Goal: Transaction & Acquisition: Purchase product/service

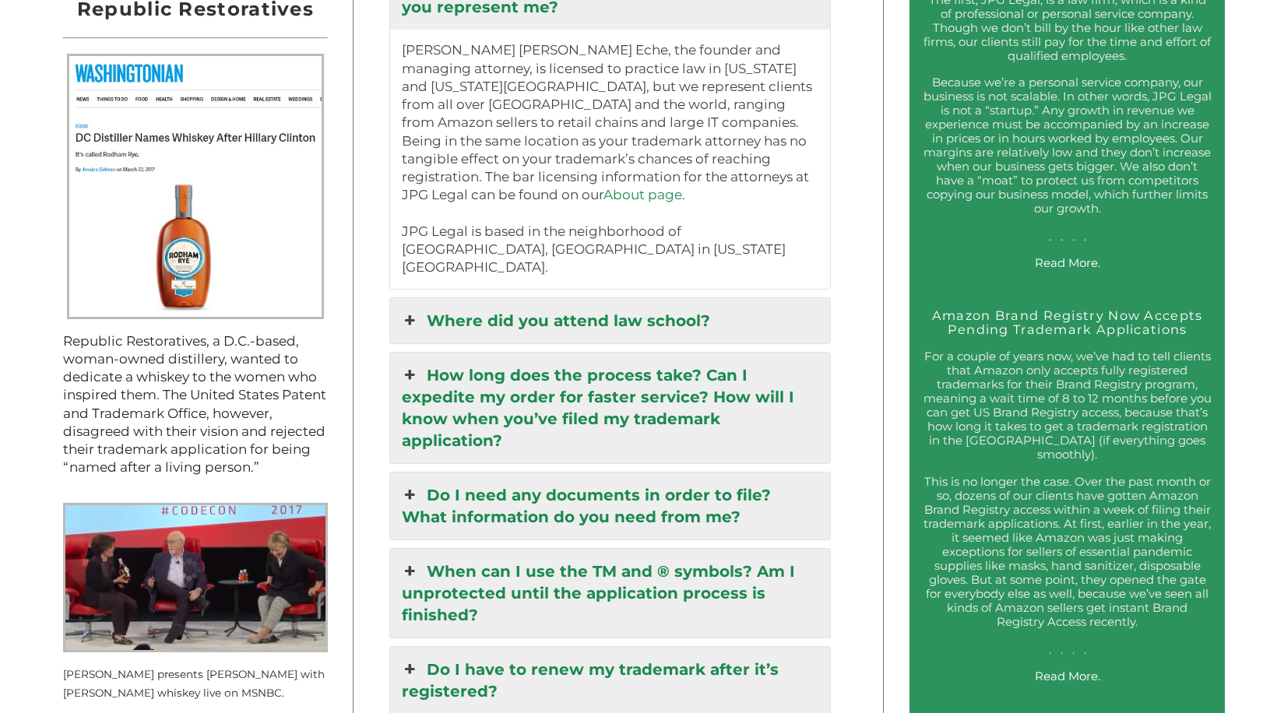
scroll to position [1687, 0]
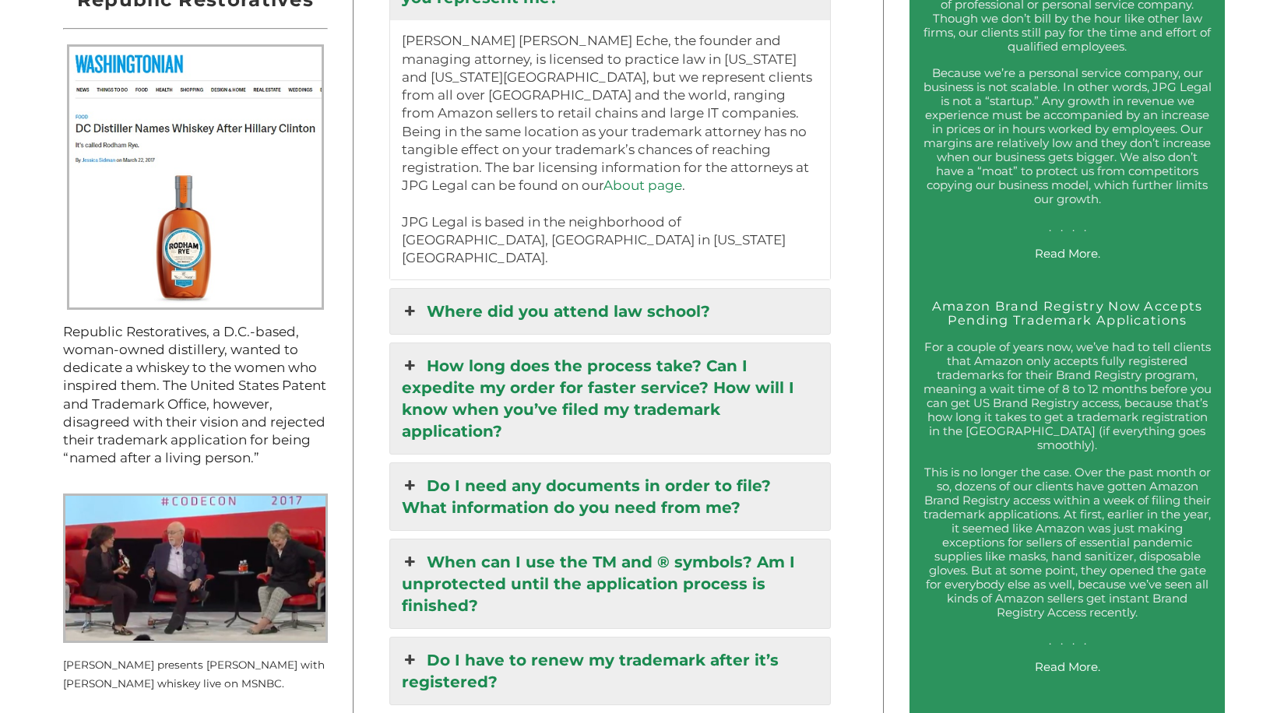
click at [416, 300] on icon at bounding box center [410, 311] width 17 height 22
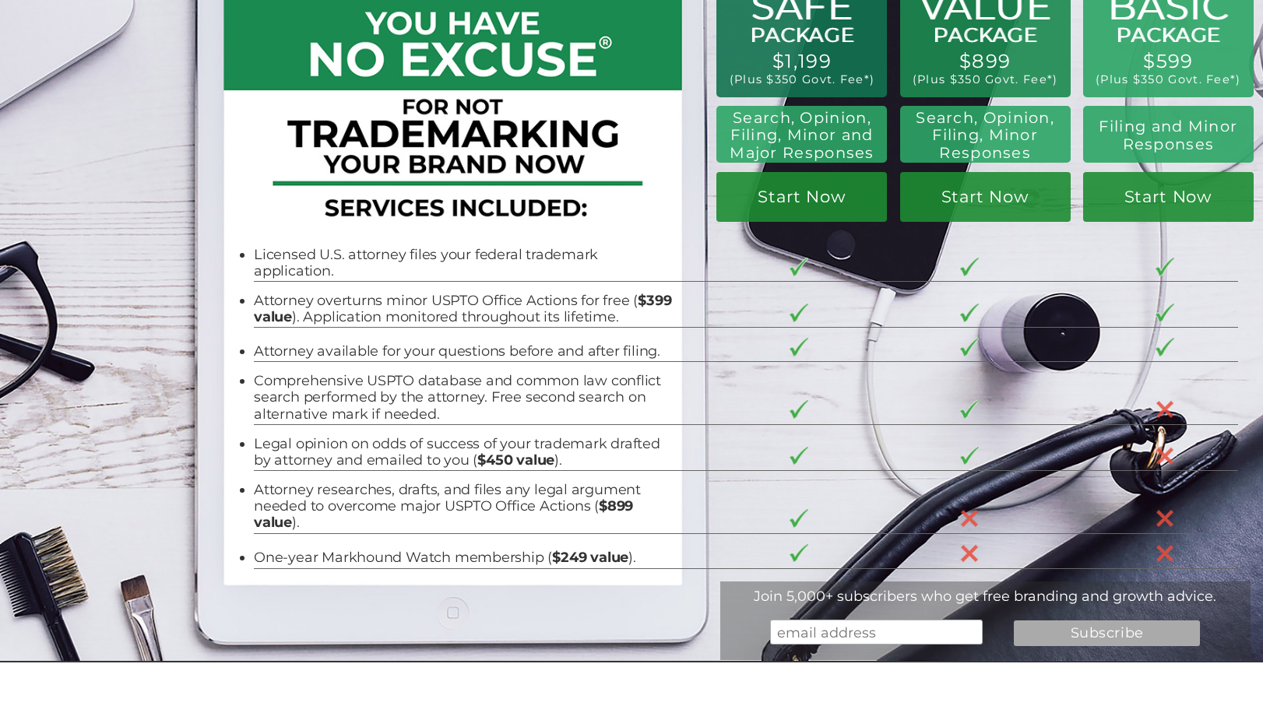
scroll to position [0, 0]
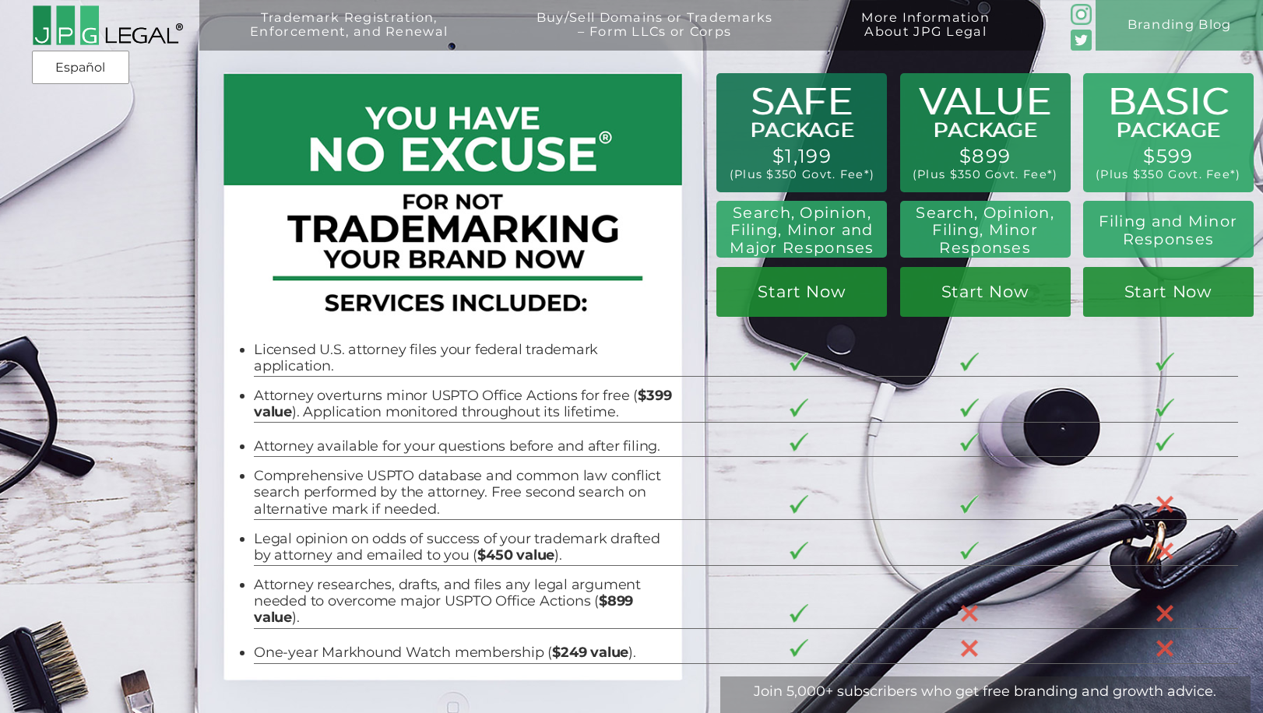
click at [76, 446] on div "BASIC PACKAGE $599 (Plus $350 Govt. Fee*) Filing and Minor Responses Start Now …" at bounding box center [631, 378] width 1263 height 757
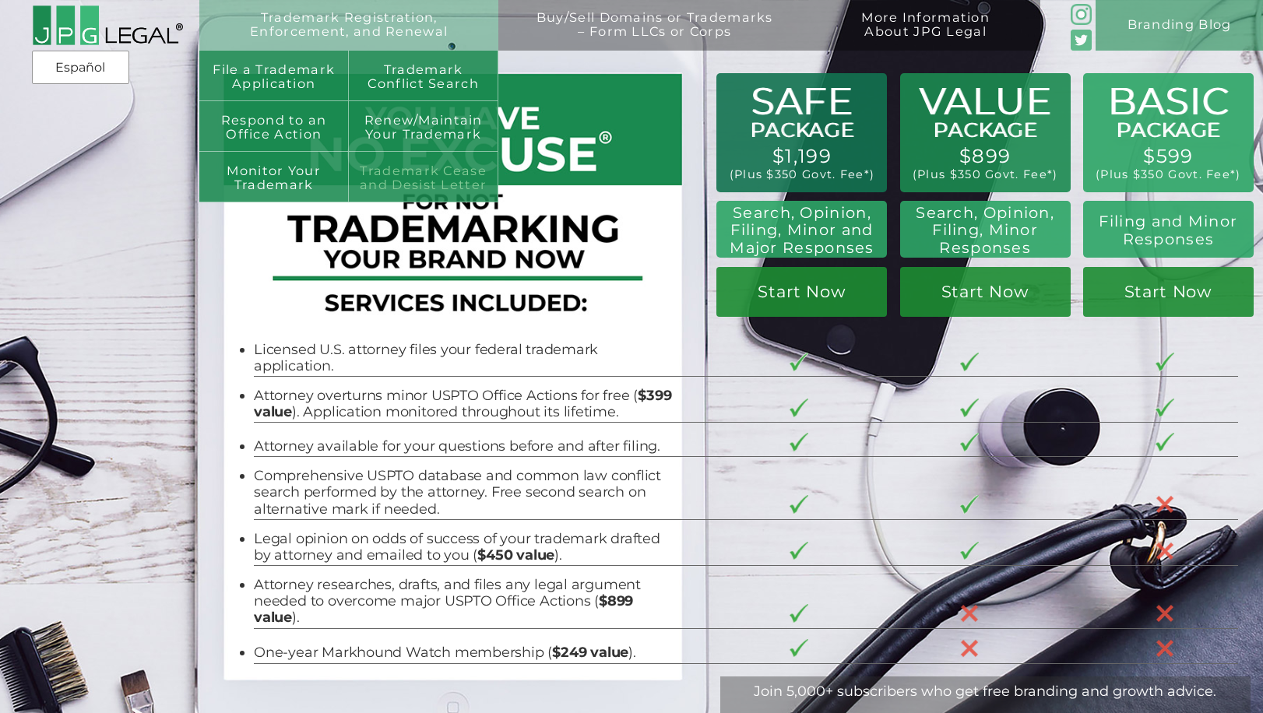
click at [395, 178] on link "Trademark Cease and Desist Letter" at bounding box center [423, 177] width 149 height 51
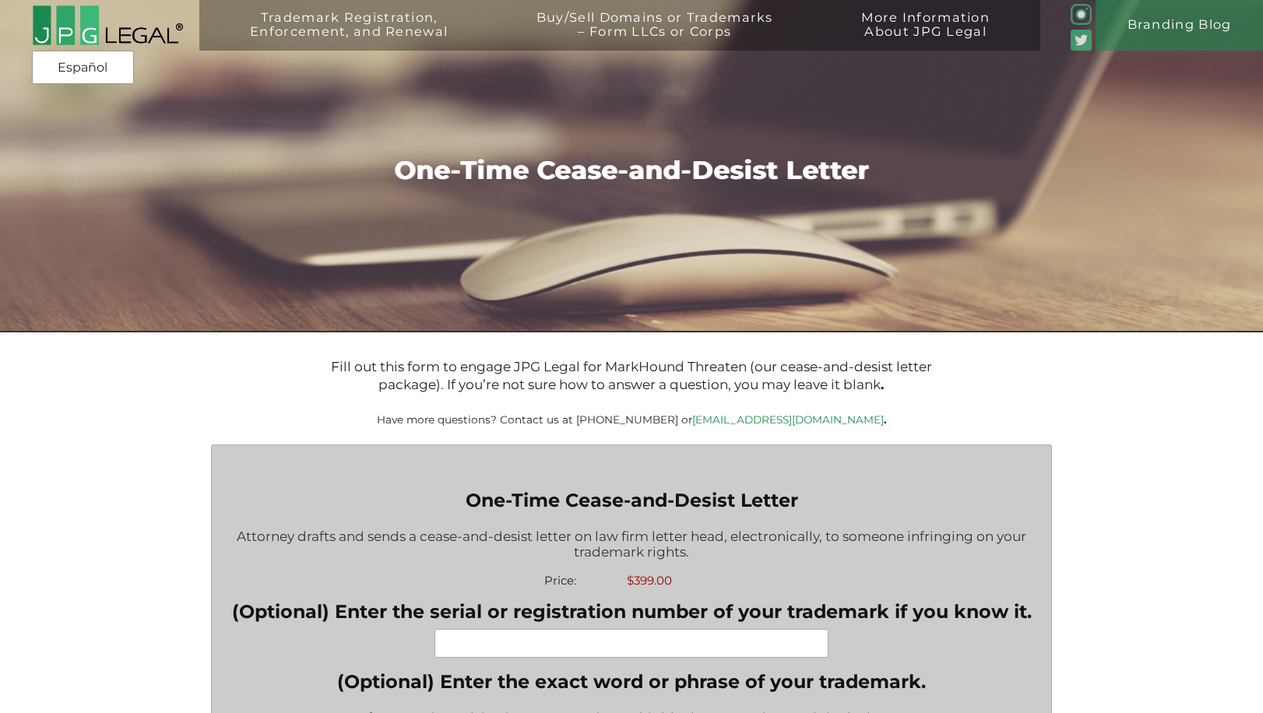
type input "$399.00"
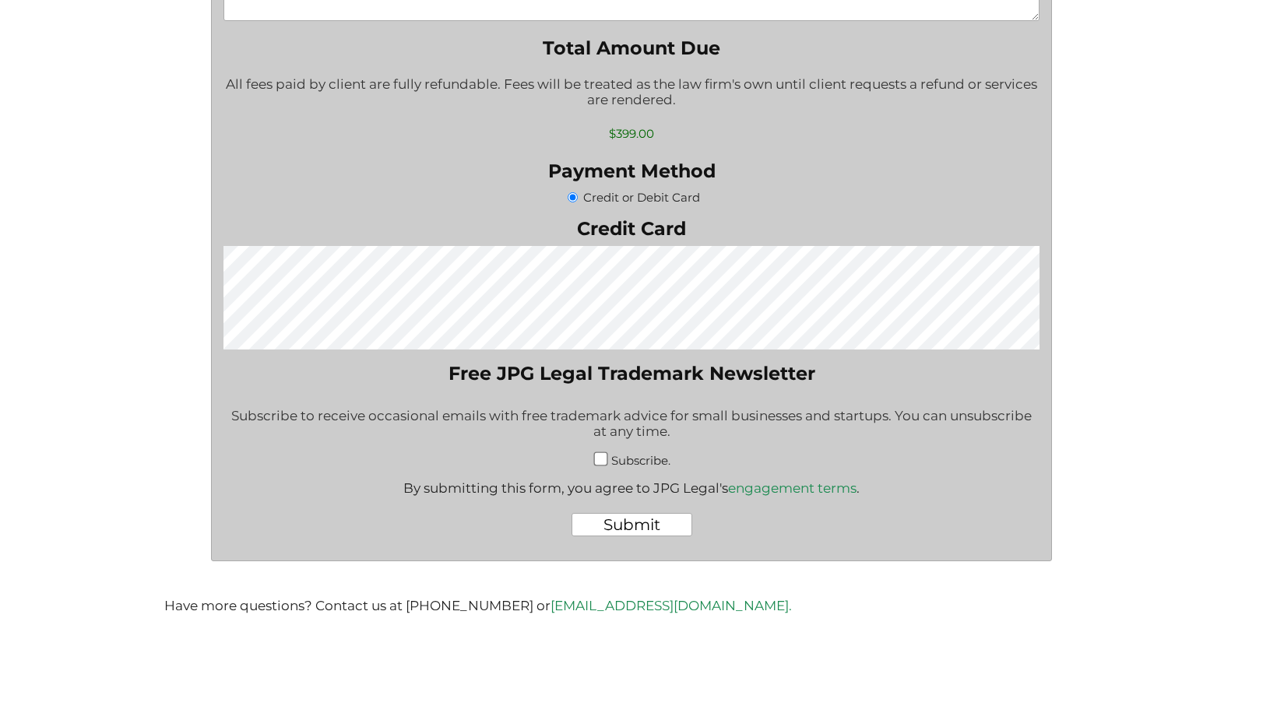
scroll to position [1092, 0]
